Goal: Task Accomplishment & Management: Manage account settings

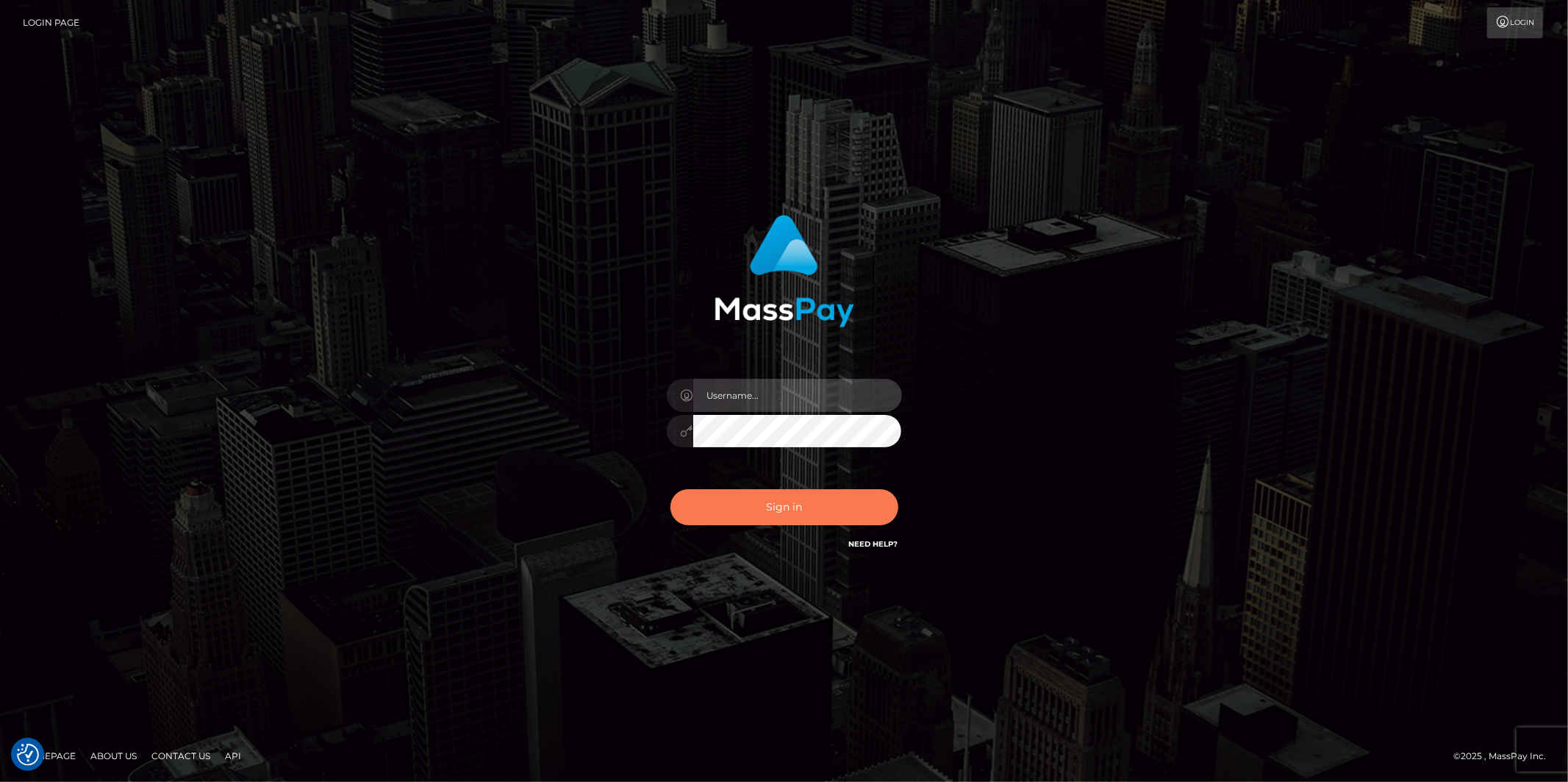
type input "Jonathan.megabonanza"
click at [788, 494] on button "Sign in" at bounding box center [784, 507] width 228 height 36
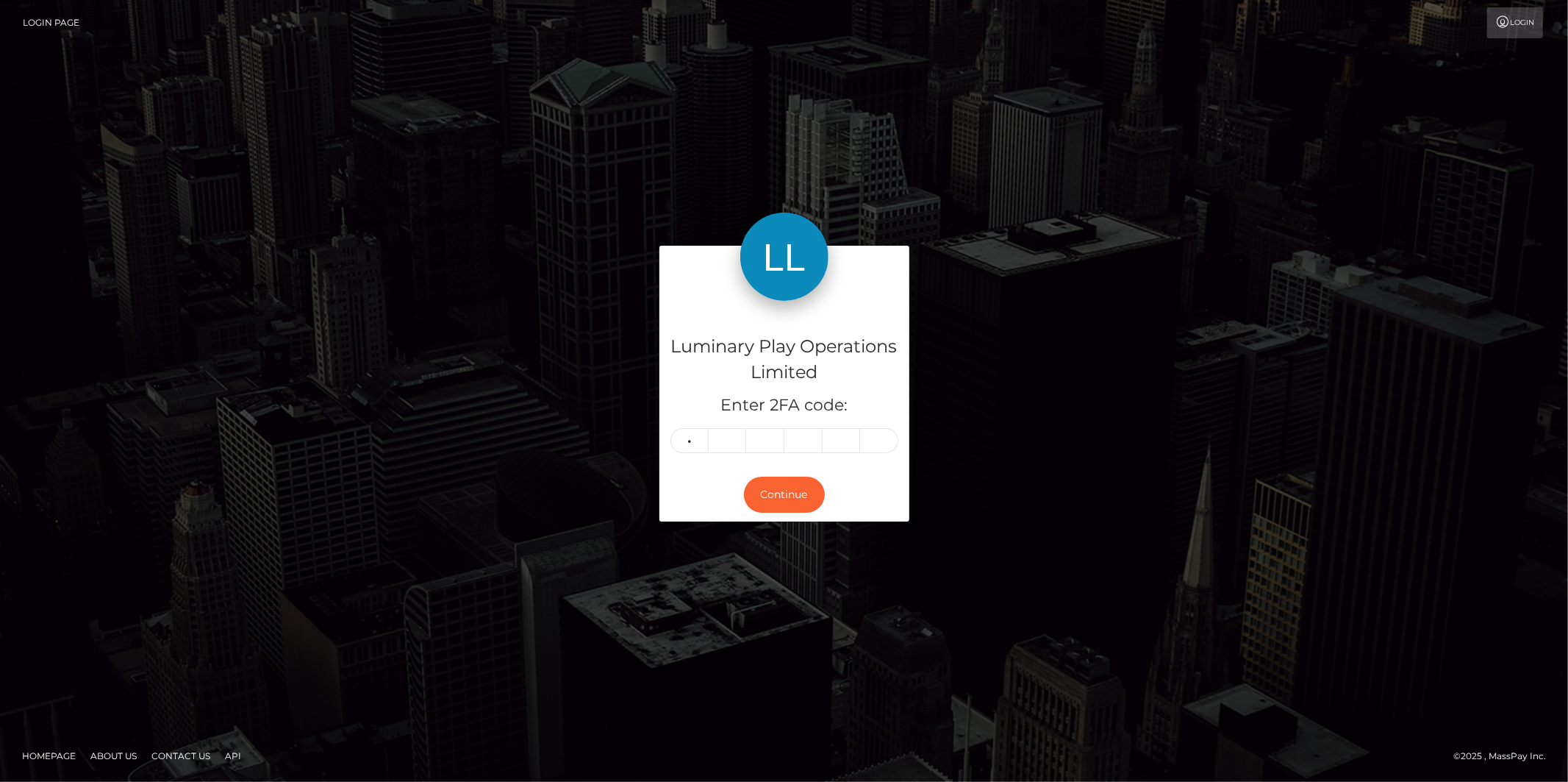
type input "7"
type input "5"
type input "9"
type input "7"
type input "3"
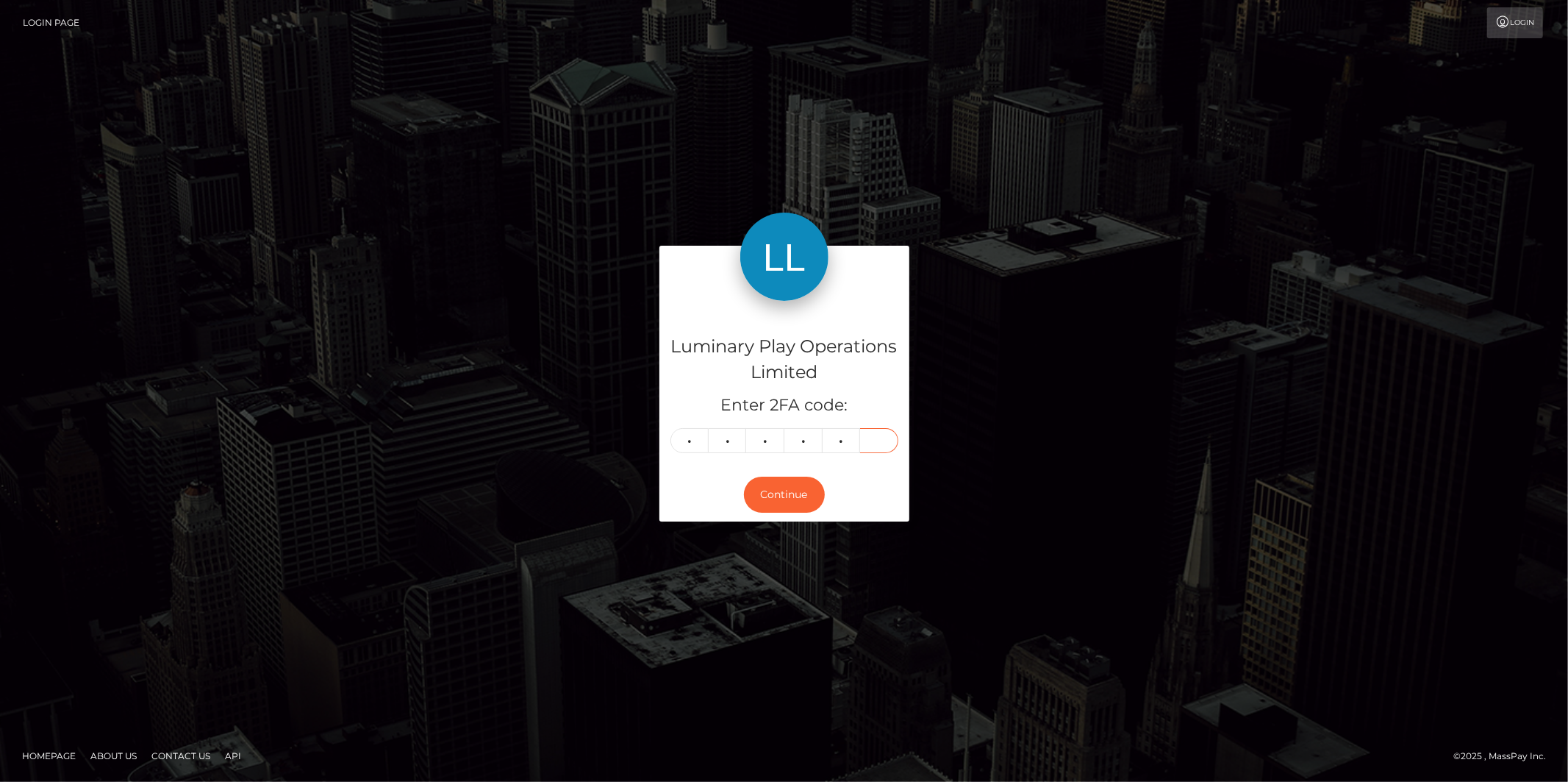
type input "1"
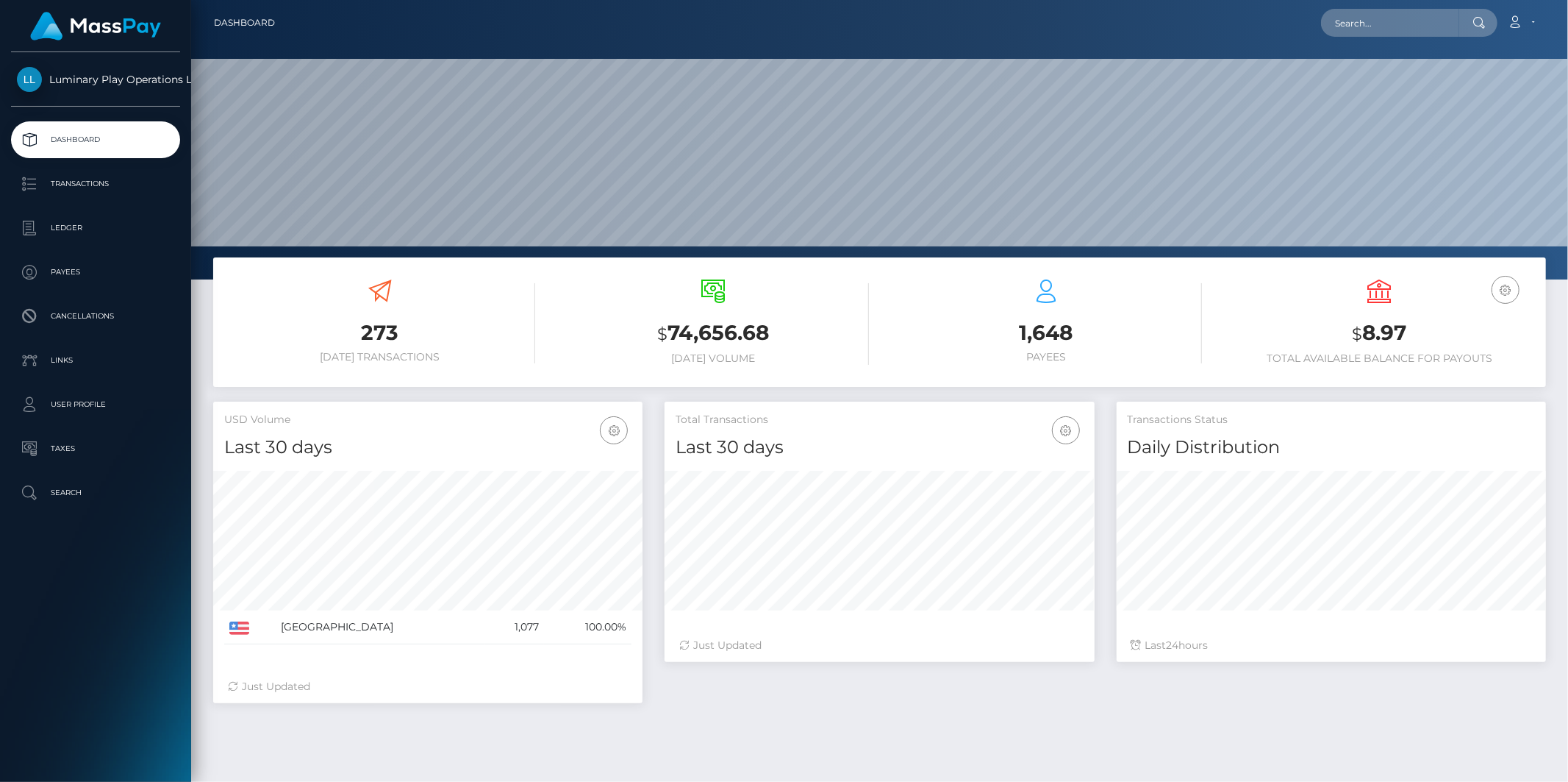
scroll to position [260, 429]
